Goal: Navigation & Orientation: Find specific page/section

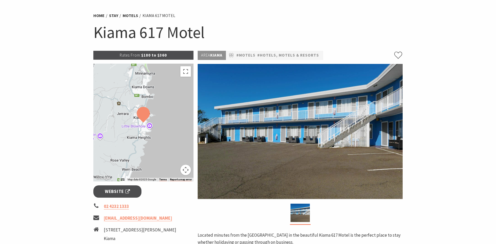
scroll to position [26, 0]
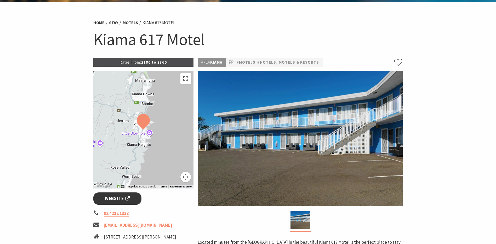
click at [110, 198] on span "Website" at bounding box center [117, 198] width 25 height 7
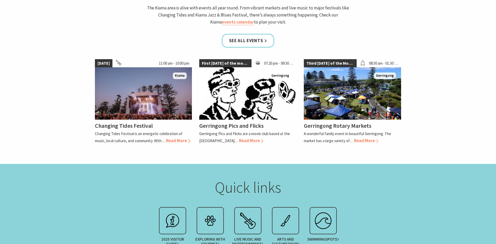
scroll to position [497, 0]
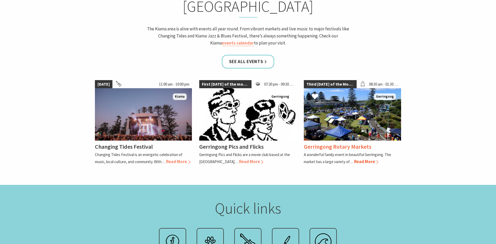
click at [361, 158] on span "Read More" at bounding box center [366, 161] width 24 height 6
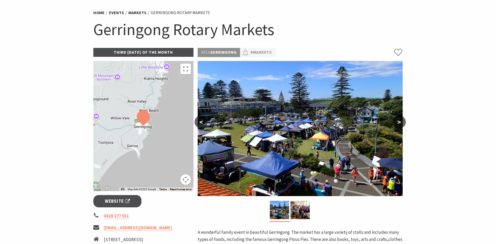
scroll to position [105, 0]
